Goal: Task Accomplishment & Management: Manage account settings

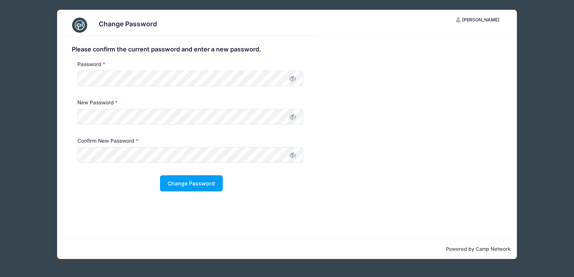
click at [368, 153] on div "Please confirm the current password and enter a new password. Password New Pass…" at bounding box center [286, 118] width 459 height 165
click at [332, 184] on div "Please confirm the current password and enter a new password. Password New Pass…" at bounding box center [286, 118] width 459 height 165
click at [185, 185] on button "Change Password" at bounding box center [191, 183] width 63 height 16
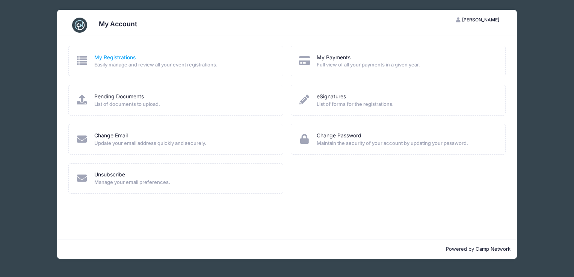
click at [115, 55] on link "My Registrations" at bounding box center [114, 58] width 41 height 8
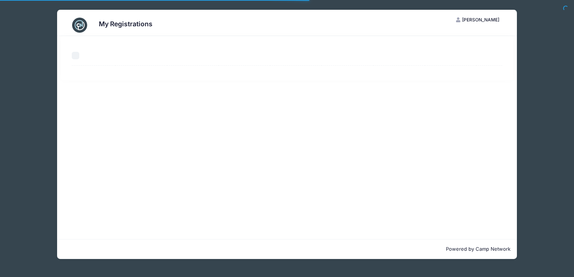
select select "50"
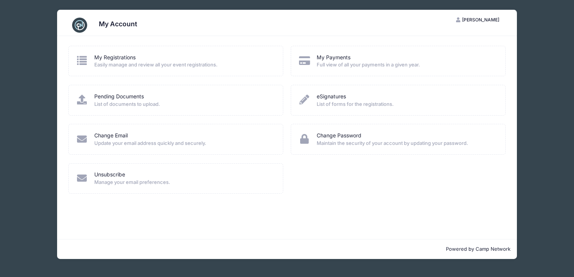
click at [214, 81] on div "My Registrations Easily manage and review all your event registrations." at bounding box center [176, 65] width 222 height 39
